Goal: Transaction & Acquisition: Subscribe to service/newsletter

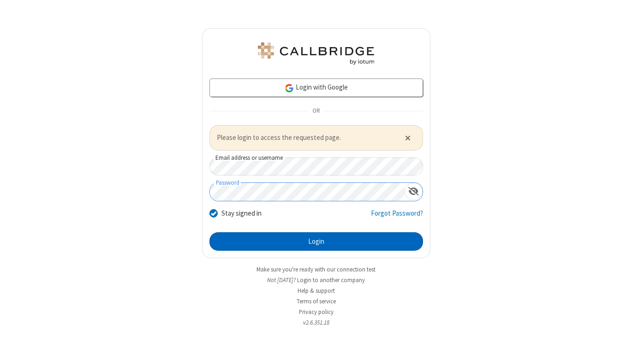
click at [269, 238] on button "Login" at bounding box center [316, 241] width 214 height 18
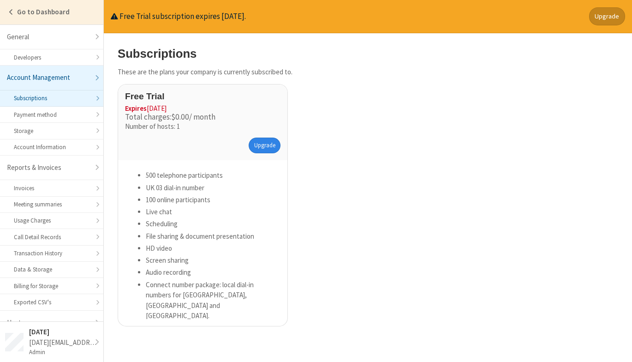
click at [269, 145] on link "Upgrade" at bounding box center [265, 146] width 32 height 16
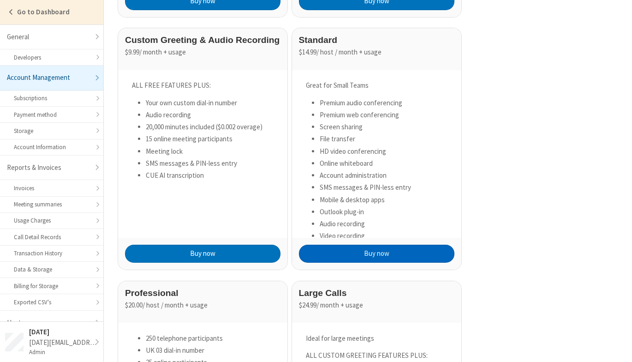
click at [384, 245] on button "Buy now" at bounding box center [377, 254] width 156 height 18
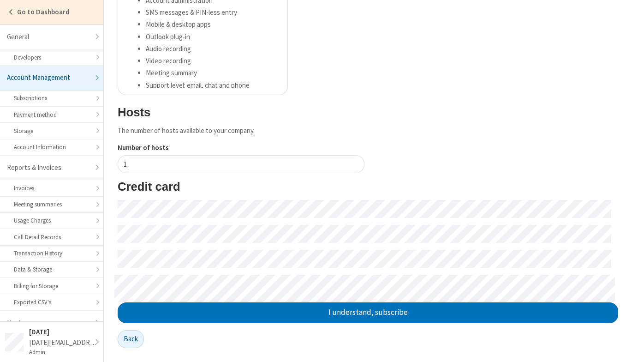
scroll to position [217, 0]
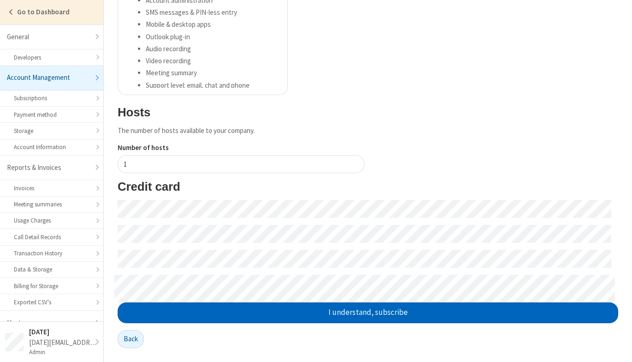
click at [358, 314] on button "I understand, subscribe" at bounding box center [368, 312] width 501 height 21
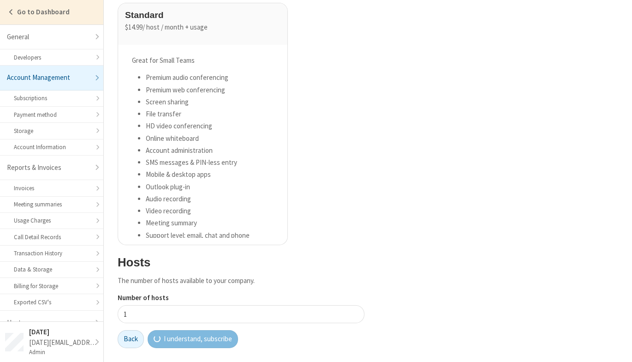
scroll to position [67, 0]
